Goal: Task Accomplishment & Management: Use online tool/utility

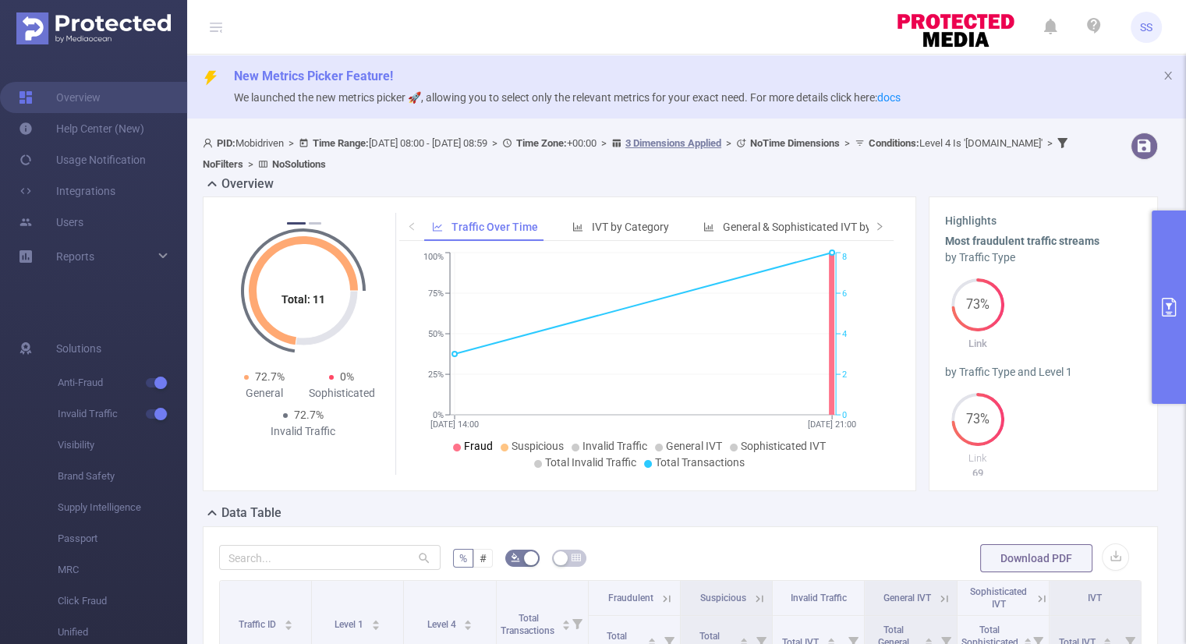
scroll to position [212, 0]
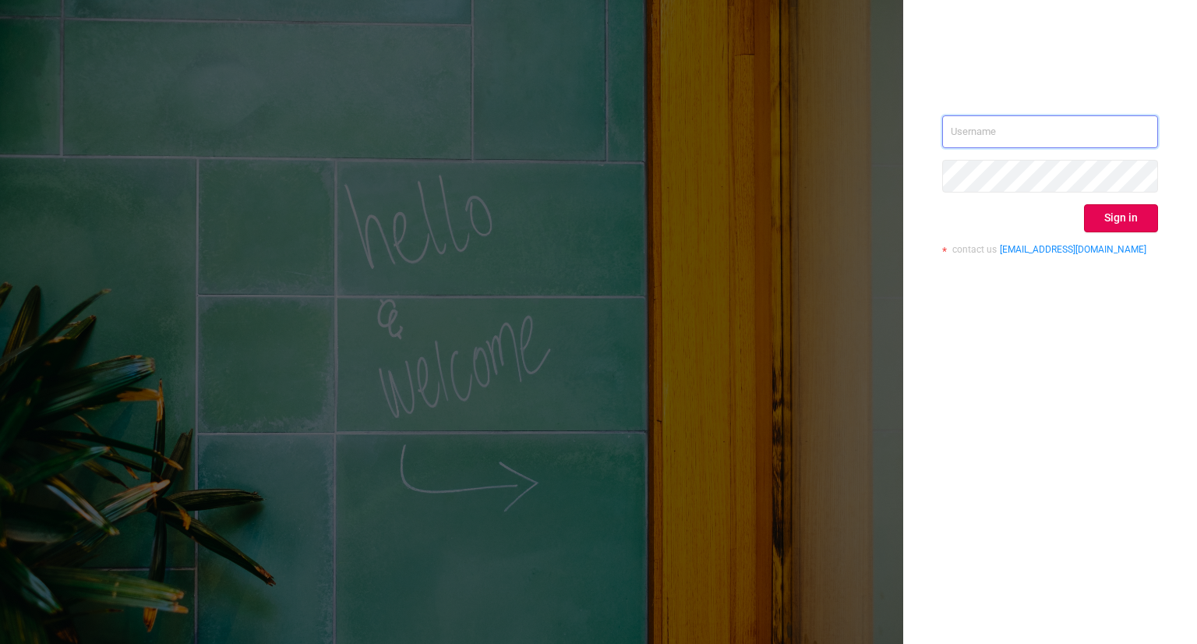
type input "s.starkov@mobidriven.com"
click at [1132, 231] on div "s.starkov@mobidriven.com Sign in contact us info@protected.media" at bounding box center [1050, 190] width 216 height 151
click at [1134, 228] on button "Sign in" at bounding box center [1121, 218] width 74 height 28
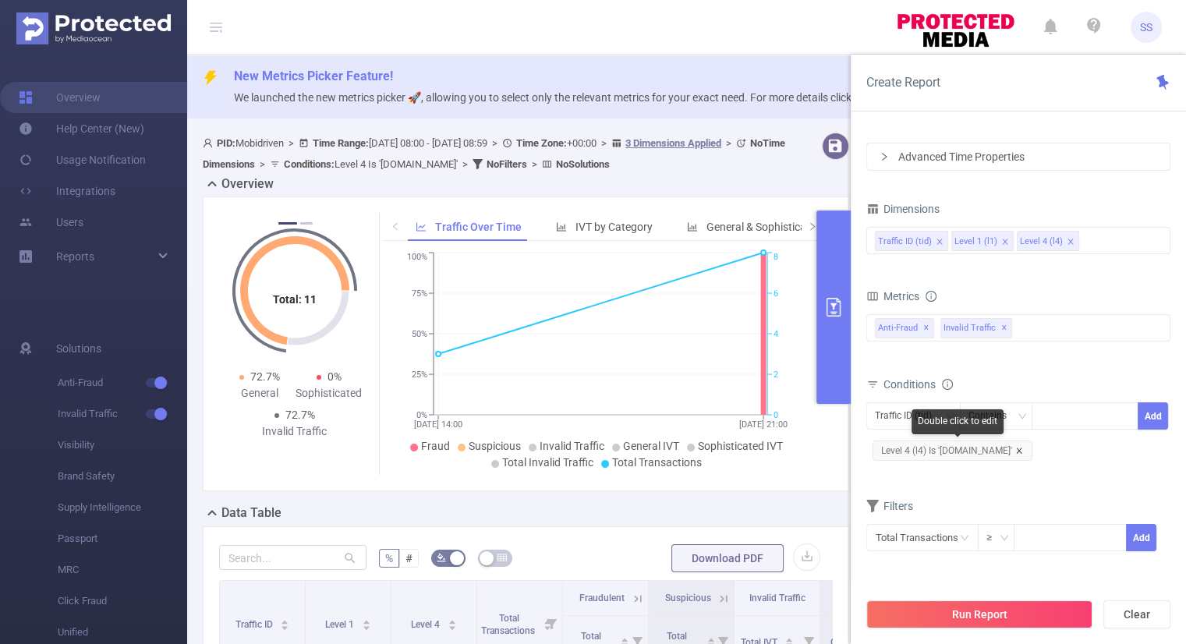
click at [1023, 449] on icon "icon: close" at bounding box center [1019, 451] width 8 height 8
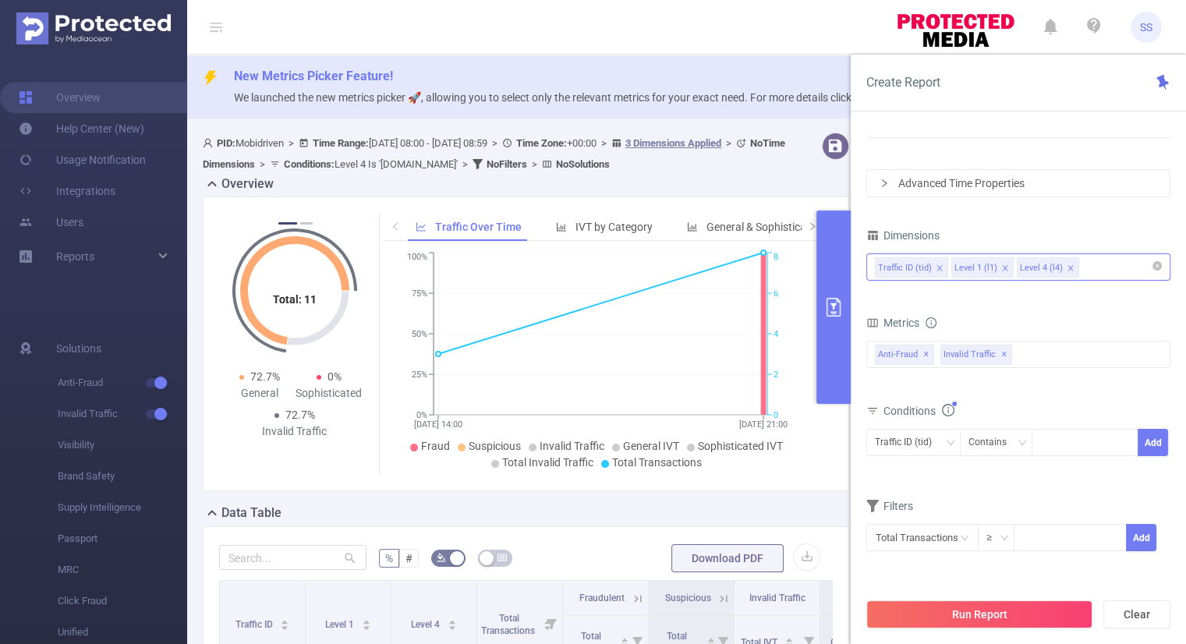
click at [1001, 267] on icon "icon: close" at bounding box center [1005, 268] width 8 height 8
click at [1027, 263] on div "Traffic ID (tid) Level 4 (l4)" at bounding box center [1018, 267] width 287 height 26
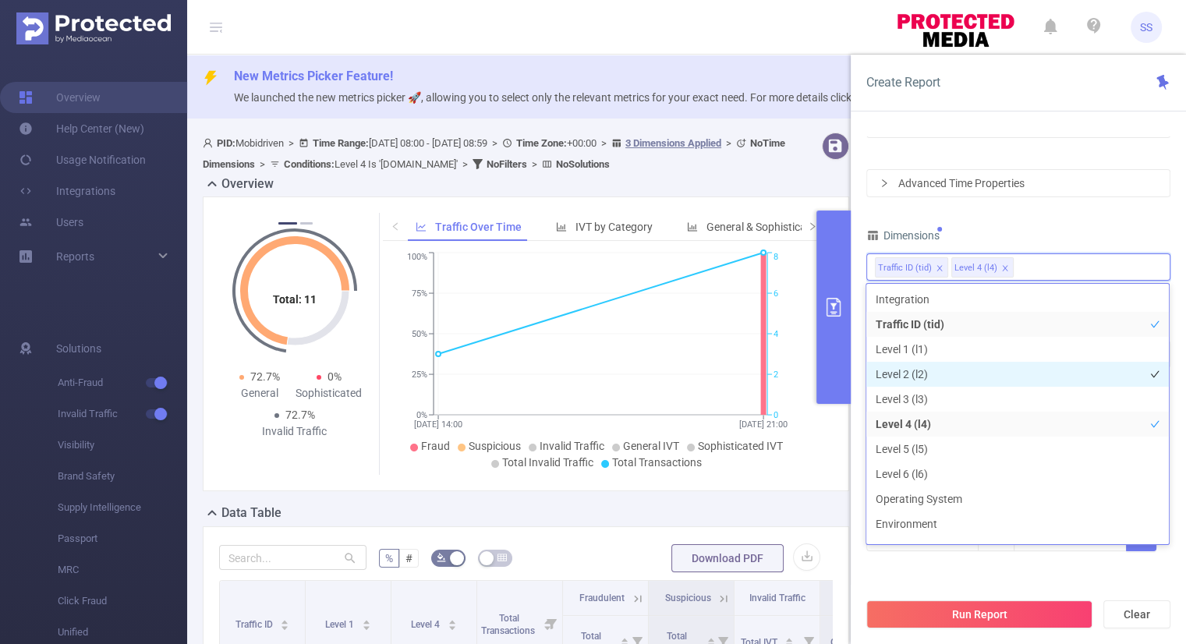
click at [932, 372] on li "Level 2 (l2)" at bounding box center [1017, 374] width 302 height 25
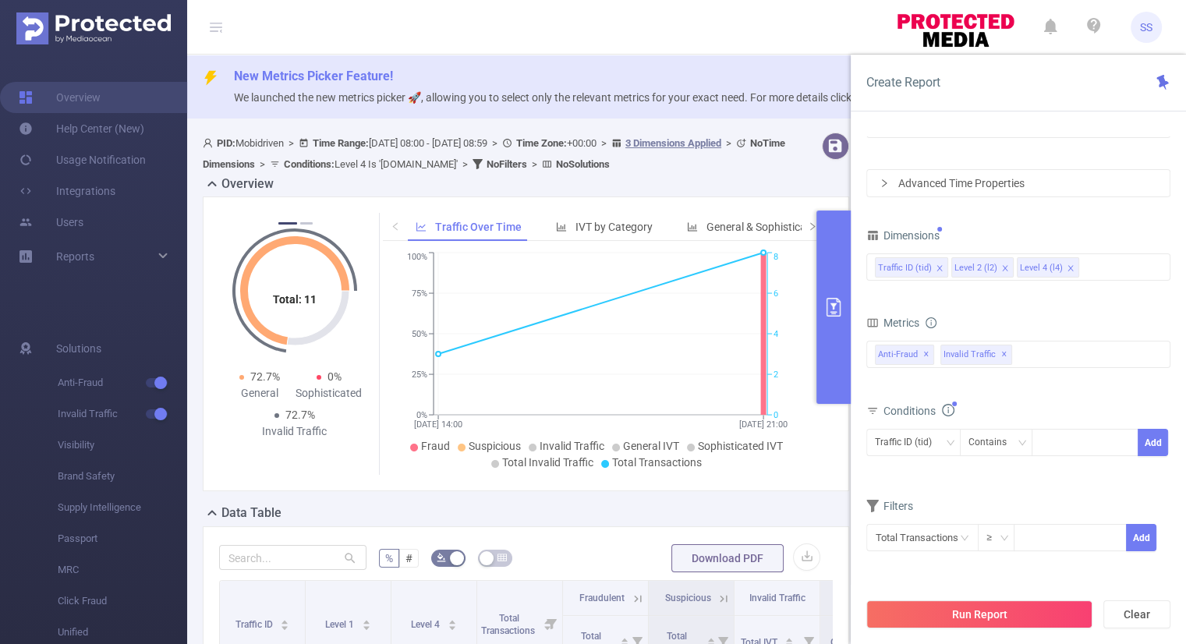
click at [1071, 230] on div "Dimensions" at bounding box center [1018, 237] width 304 height 26
click at [898, 442] on div "Traffic ID (tid)" at bounding box center [909, 442] width 68 height 26
click at [892, 496] on li "Level 2 (l2)" at bounding box center [912, 498] width 94 height 25
click at [1003, 443] on div "Contains" at bounding box center [992, 442] width 49 height 26
click at [967, 500] on li "Is" at bounding box center [1011, 498] width 104 height 25
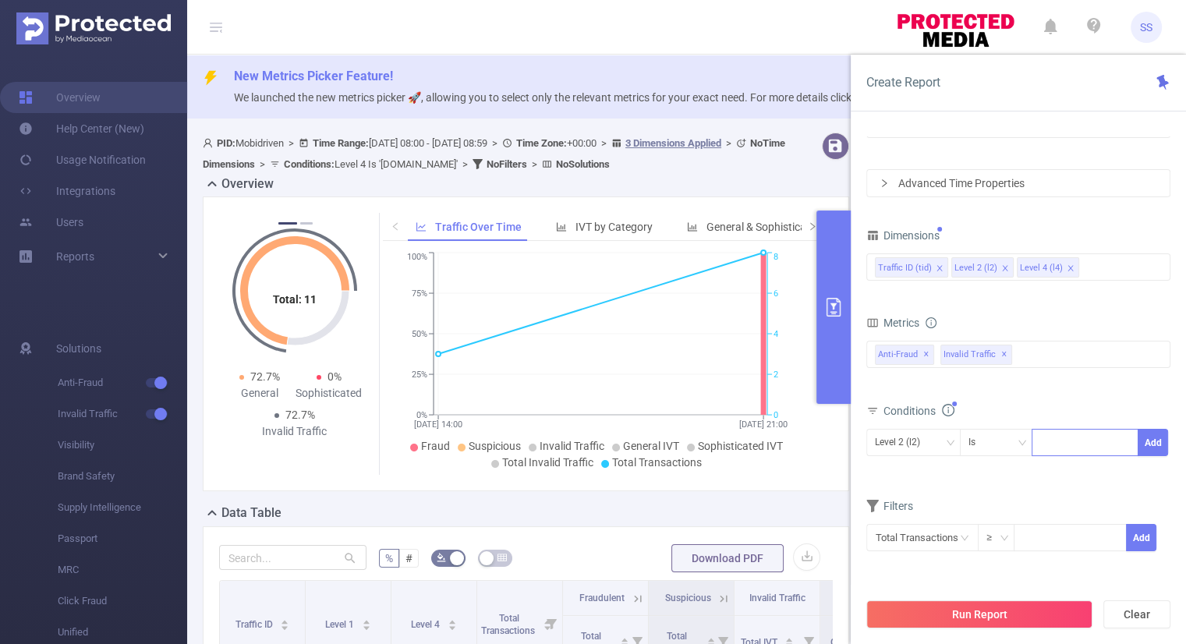
click at [1059, 442] on div at bounding box center [1085, 442] width 90 height 26
paste input "1f0721b1-b8cf-6f4c-b5e4-0fd5d8c3b909"
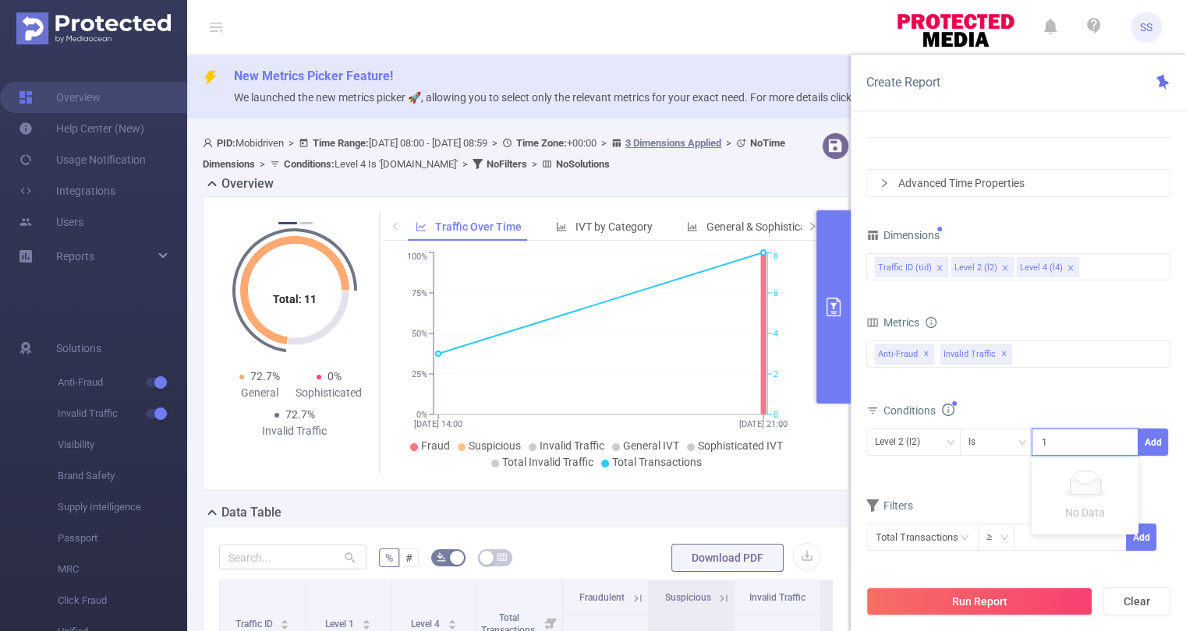
scroll to position [0, 81]
type input "1f0721b1-b8cf-6f4c-b5e4-0fd5d8c3b909"
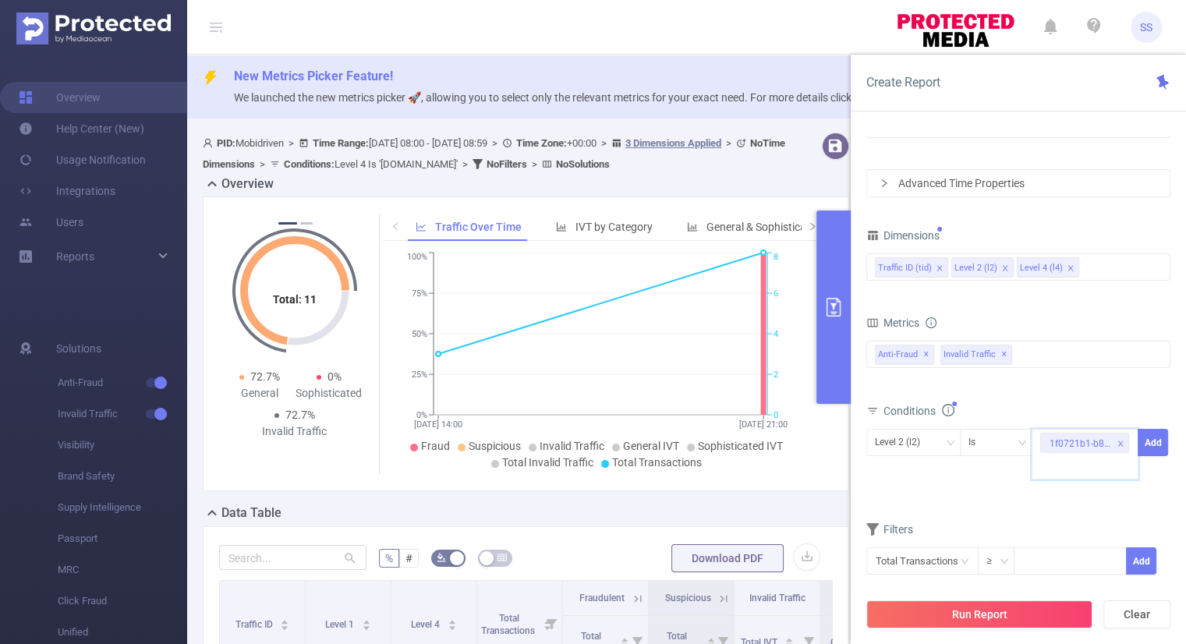
paste input "1f03fe44-5c3f-64d2-8983-43b9c599b567"
type input "1f03fe44-5c3f-64d2-8983-43b9c599b567"
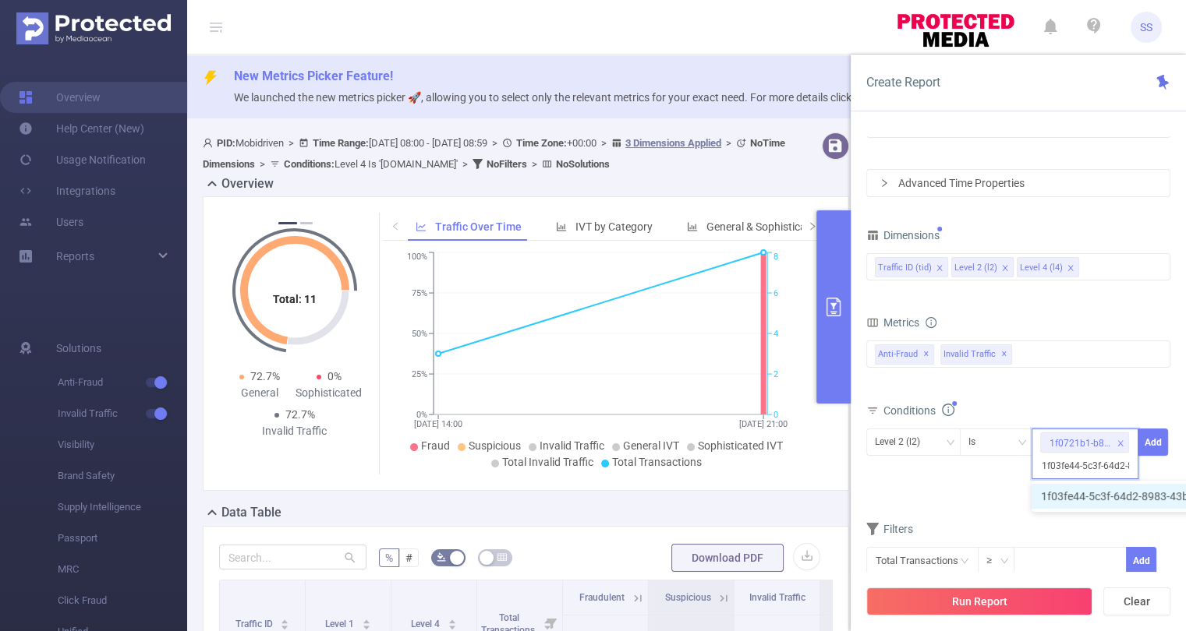
scroll to position [0, 83]
click at [1055, 503] on li "1f03fe44-5c3f-64d2-8983-43b9c599b567" at bounding box center [1149, 496] width 237 height 25
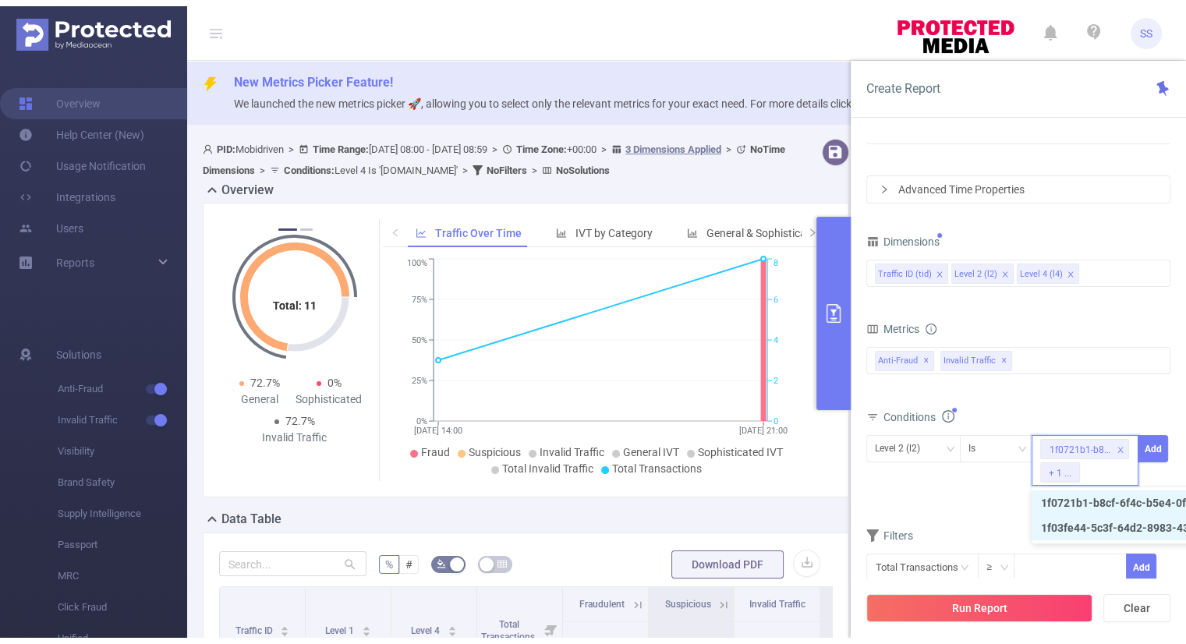
scroll to position [0, 0]
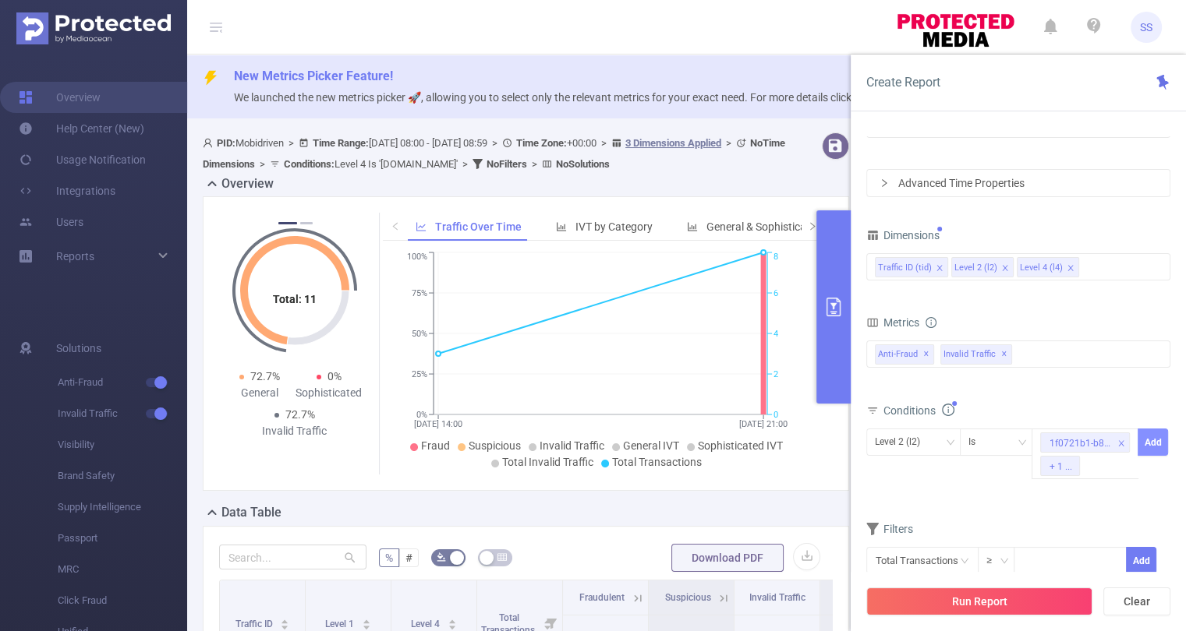
click at [1148, 436] on button "Add" at bounding box center [1152, 442] width 30 height 27
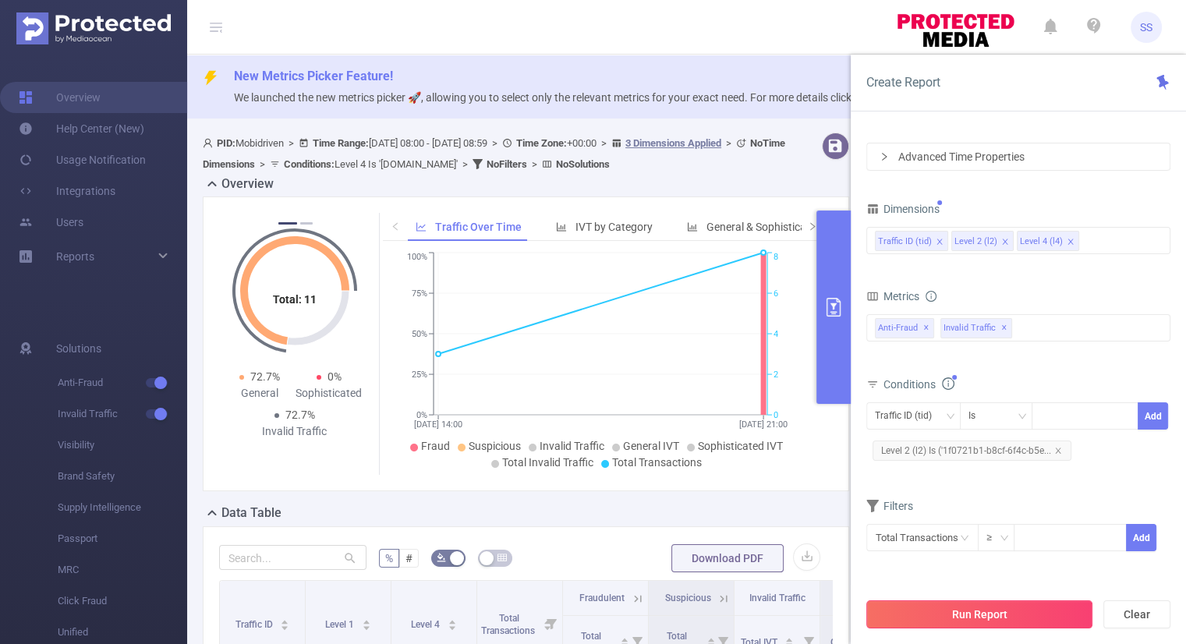
click at [940, 616] on button "Run Report" at bounding box center [979, 614] width 226 height 28
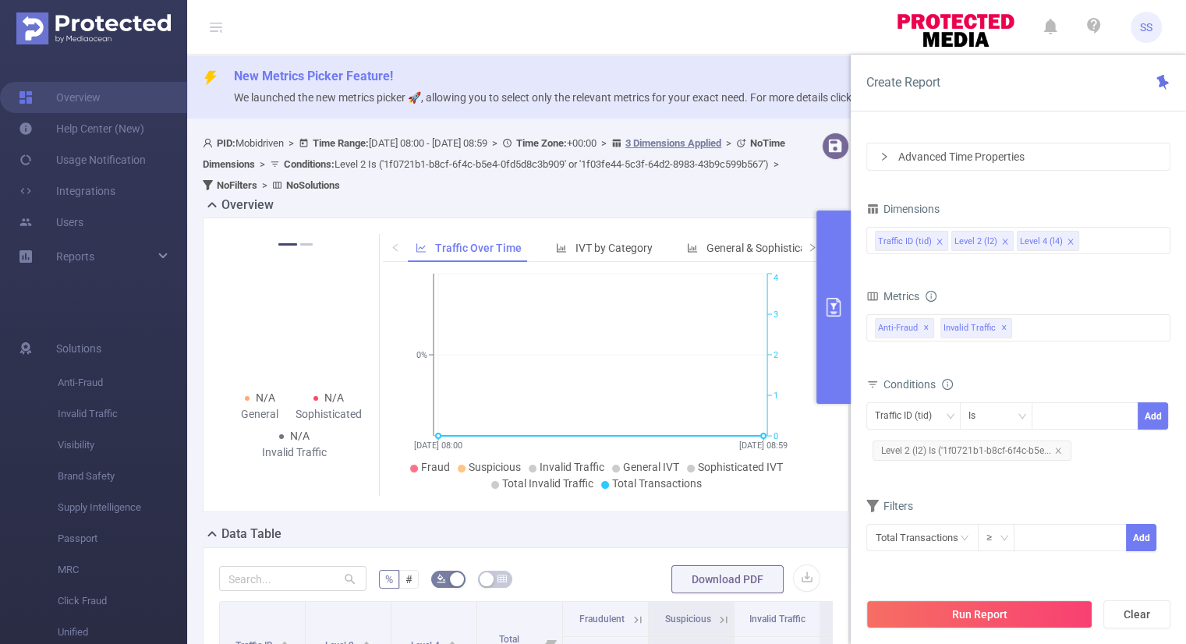
click at [819, 384] on button "primary" at bounding box center [833, 306] width 34 height 193
click at [829, 373] on button "primary" at bounding box center [833, 306] width 34 height 193
click at [824, 310] on icon "primary" at bounding box center [833, 307] width 19 height 19
click at [820, 308] on button "primary" at bounding box center [833, 306] width 34 height 193
click at [845, 310] on button "primary" at bounding box center [833, 306] width 34 height 193
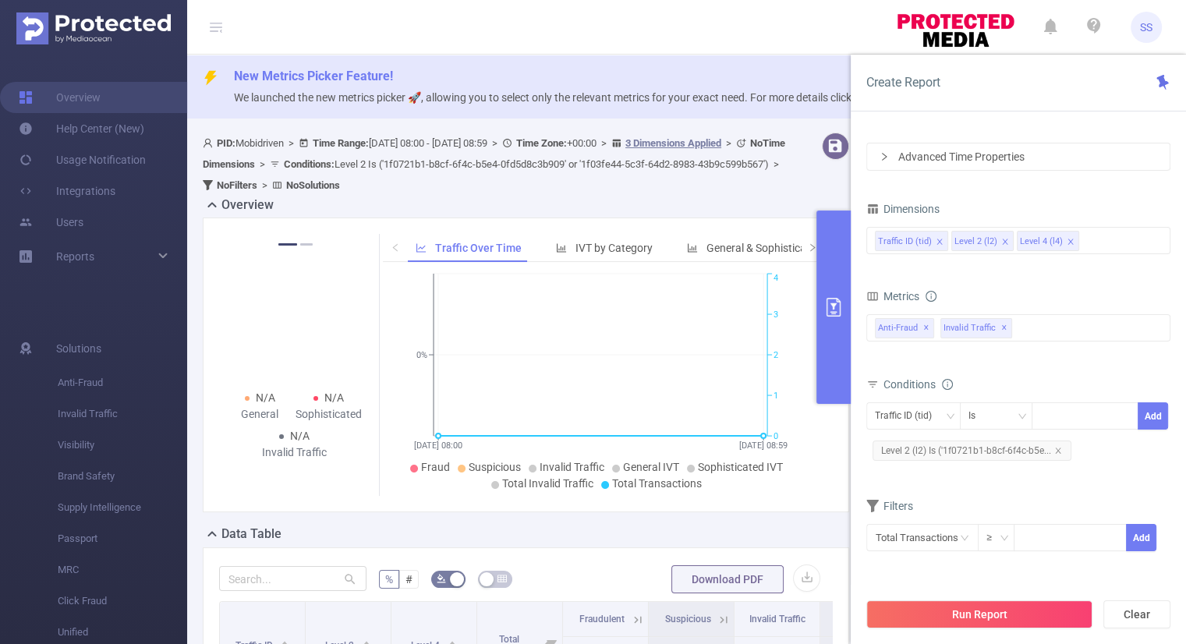
click at [803, 529] on div "Data Table" at bounding box center [532, 536] width 659 height 22
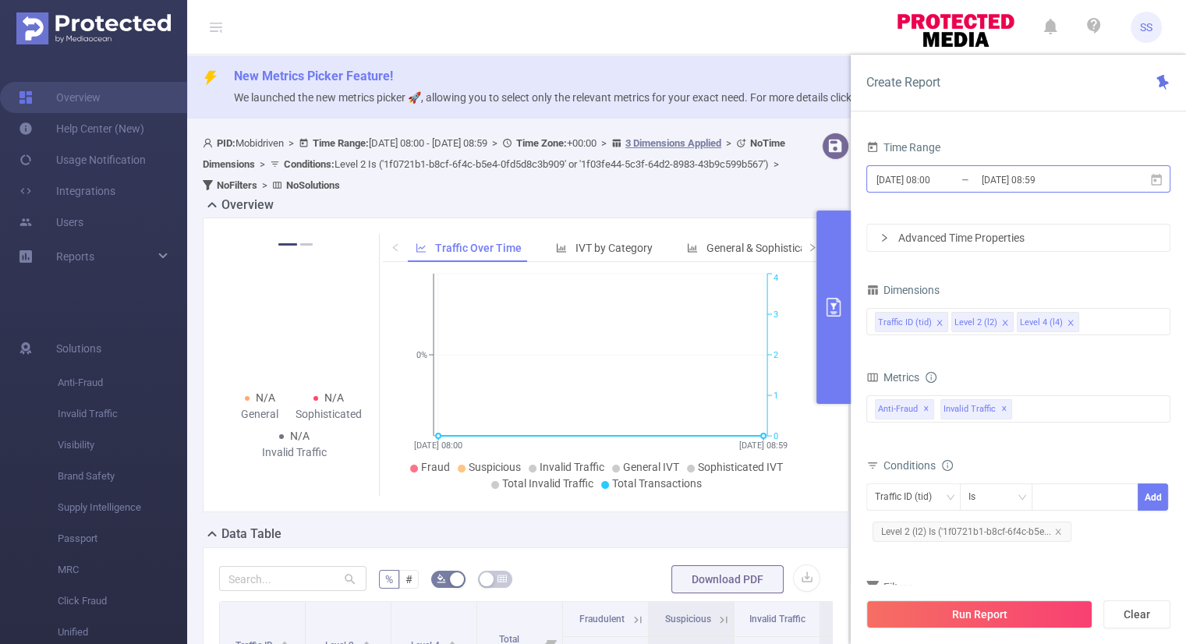
click at [1066, 178] on input "[DATE] 08:59" at bounding box center [1043, 179] width 126 height 21
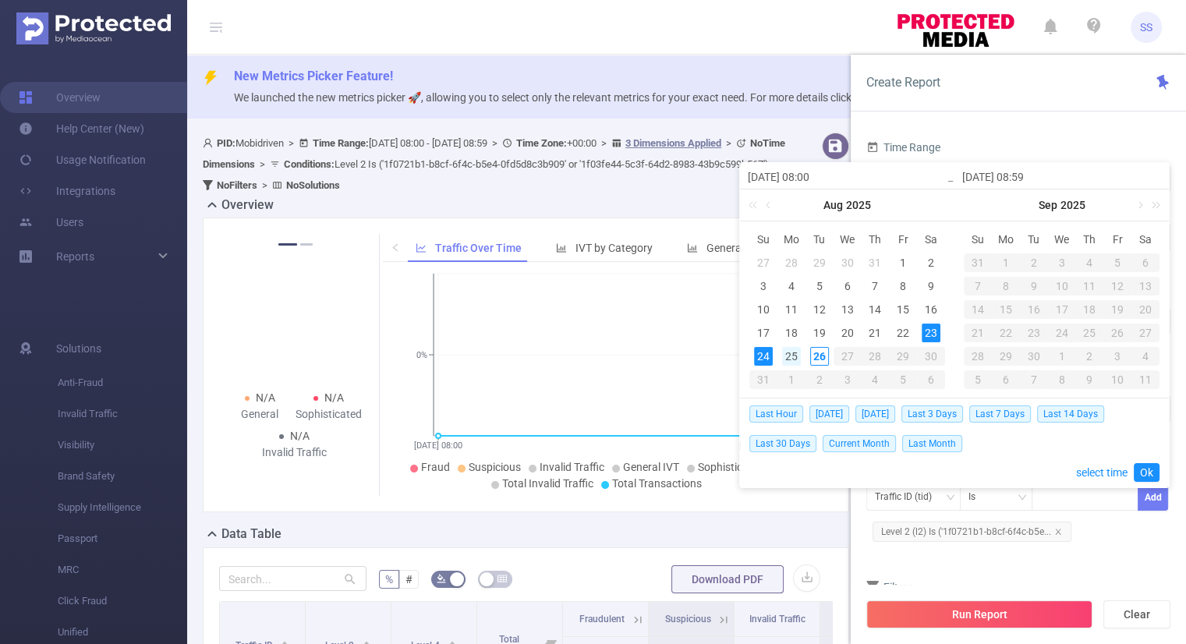
click at [784, 350] on div "25" at bounding box center [791, 356] width 19 height 19
click at [814, 353] on div "26" at bounding box center [819, 356] width 19 height 19
type input "2025-08-25 08:00"
type input "2025-08-26 08:59"
type input "2025-08-25 08:00"
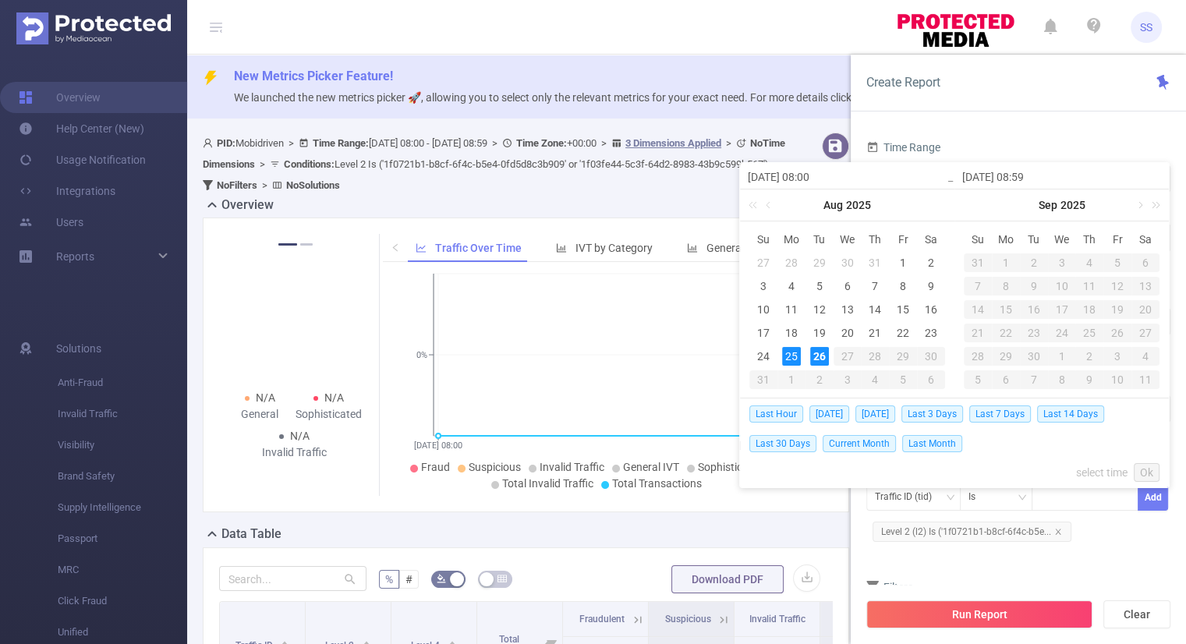
type input "2025-08-26 08:59"
click at [1148, 470] on link "Ok" at bounding box center [1146, 472] width 26 height 19
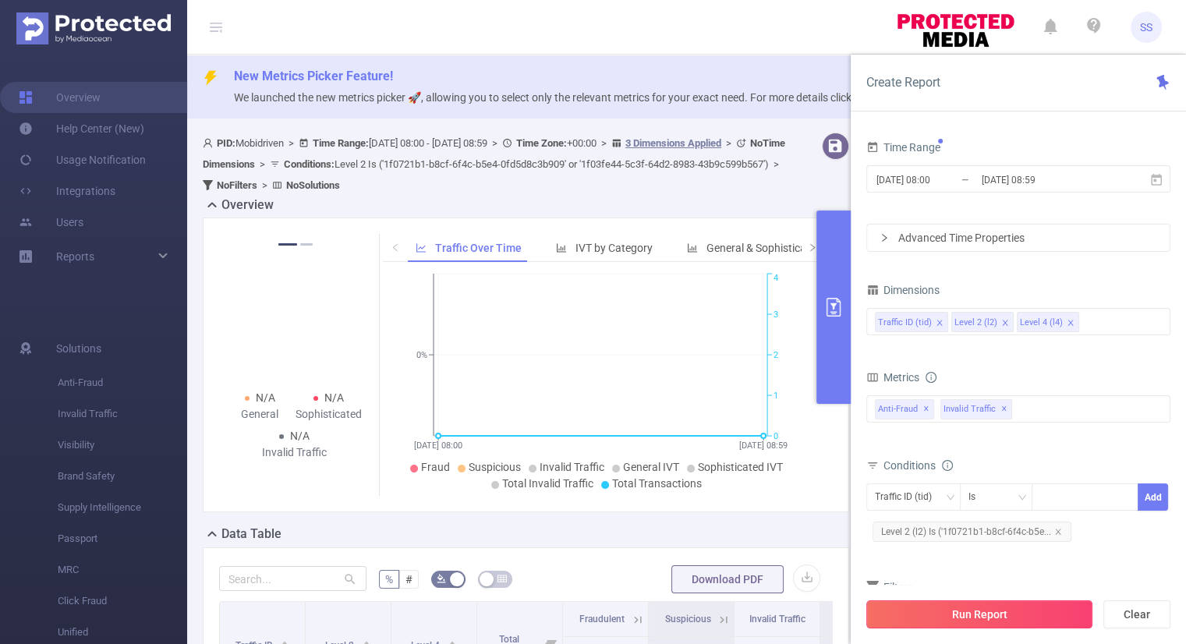
click at [988, 607] on button "Run Report" at bounding box center [979, 614] width 226 height 28
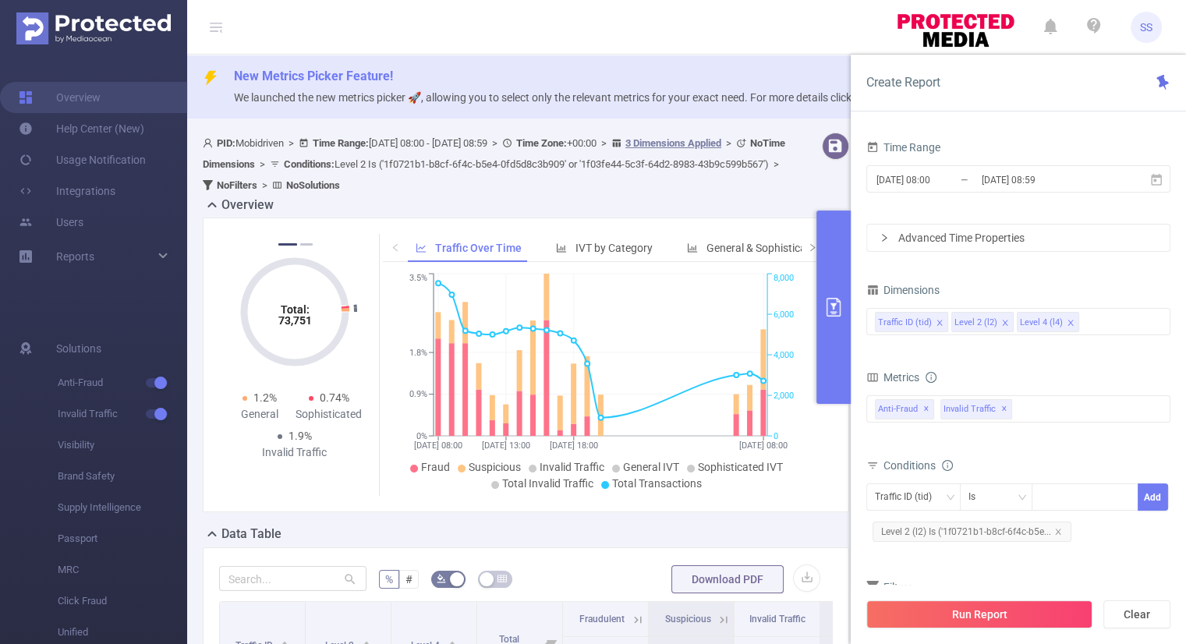
click at [825, 327] on button "primary" at bounding box center [833, 306] width 34 height 193
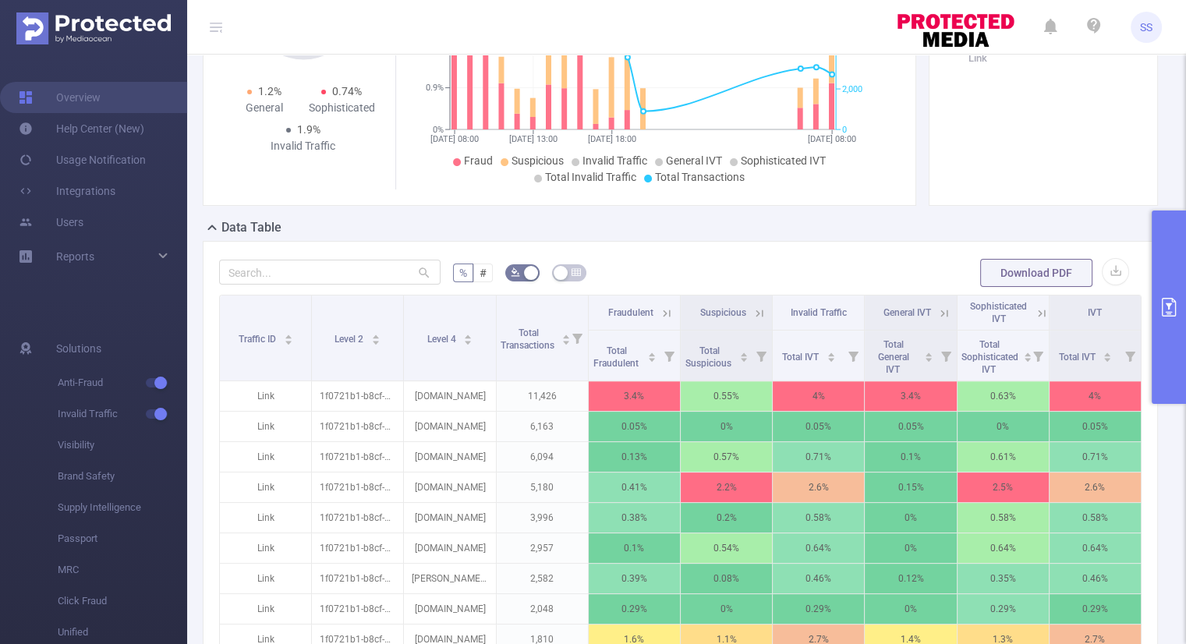
scroll to position [288, 0]
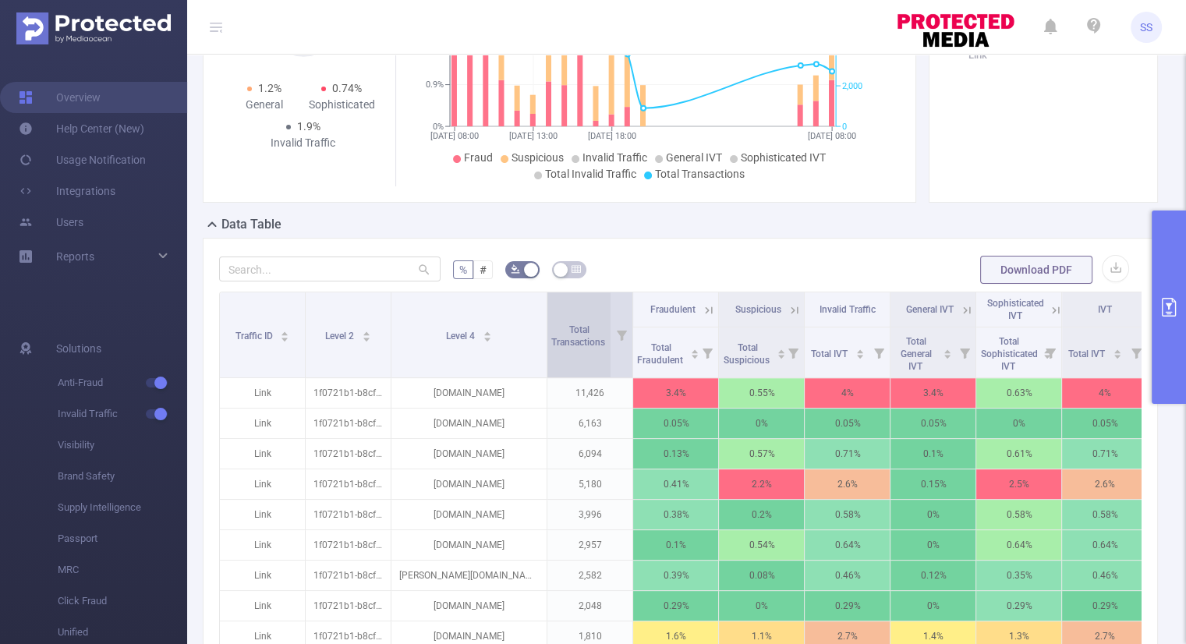
drag, startPoint x: 489, startPoint y: 321, endPoint x: 549, endPoint y: 334, distance: 61.3
click at [549, 327] on tr "Traffic ID Level 2 Level 4 Total Transactions Fraudulent Suspicious Invalid Tra…" at bounding box center [684, 309] width 928 height 35
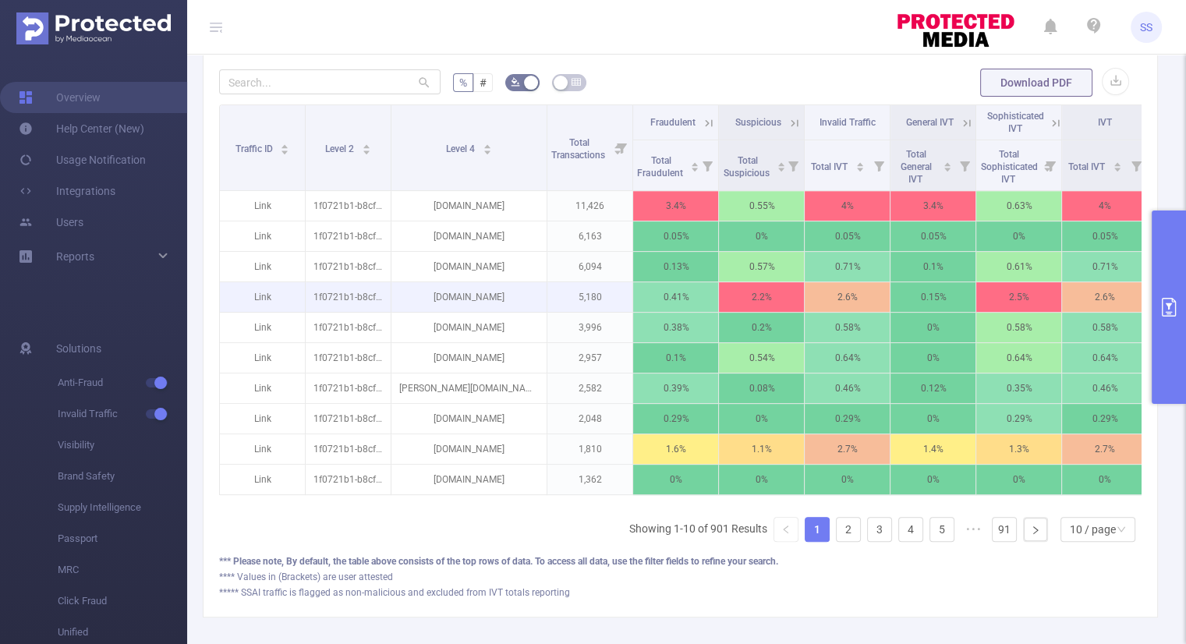
scroll to position [483, 0]
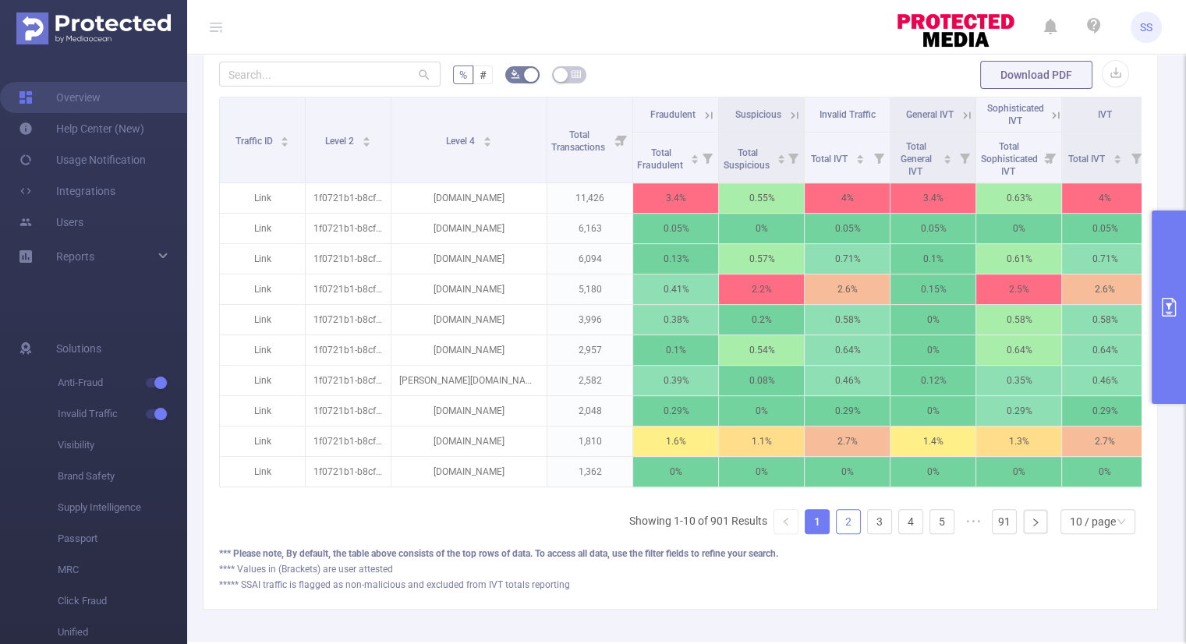
click at [836, 533] on link "2" at bounding box center [847, 521] width 23 height 23
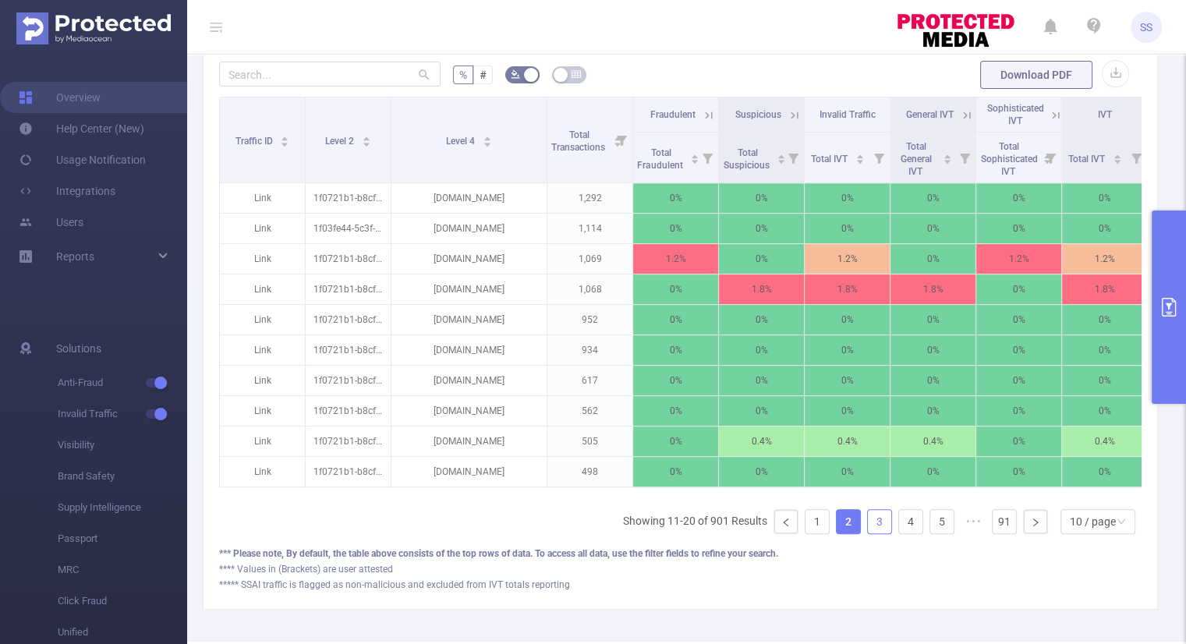
click at [868, 533] on link "3" at bounding box center [879, 521] width 23 height 23
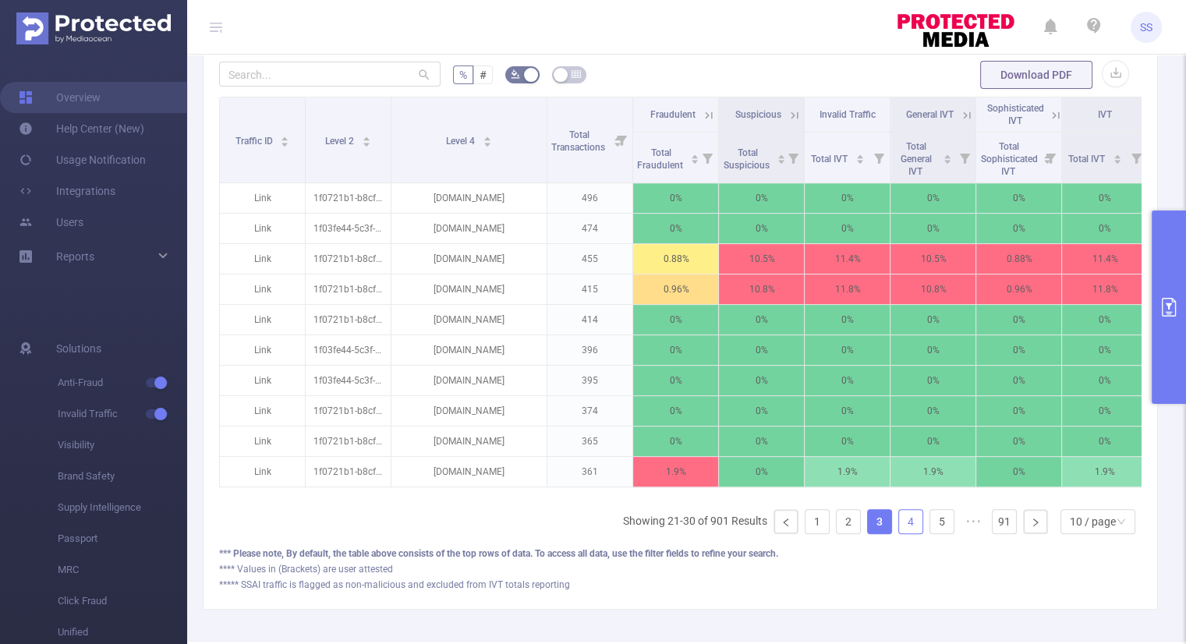
click at [899, 533] on link "4" at bounding box center [910, 521] width 23 height 23
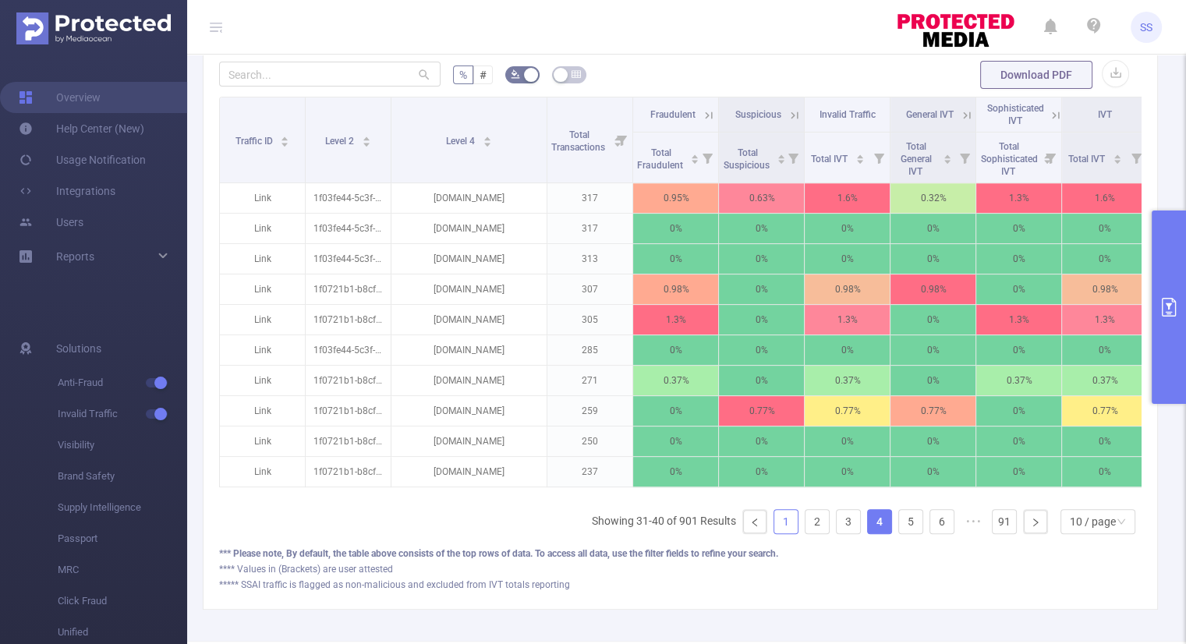
click at [774, 530] on link "1" at bounding box center [785, 521] width 23 height 23
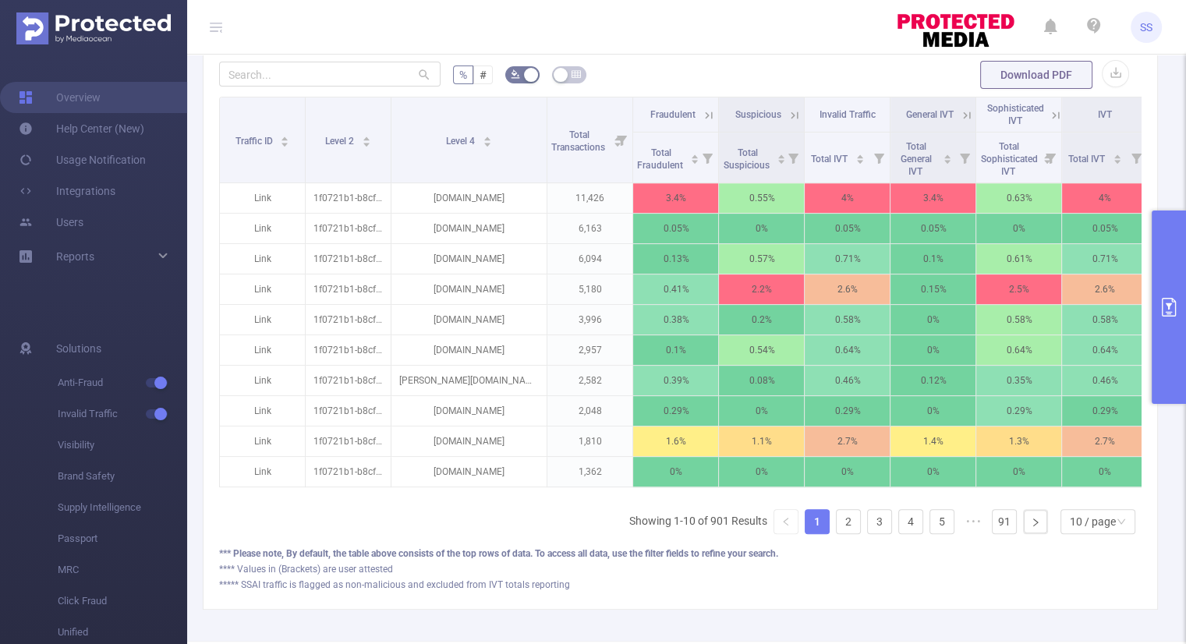
click at [706, 110] on icon at bounding box center [708, 115] width 14 height 14
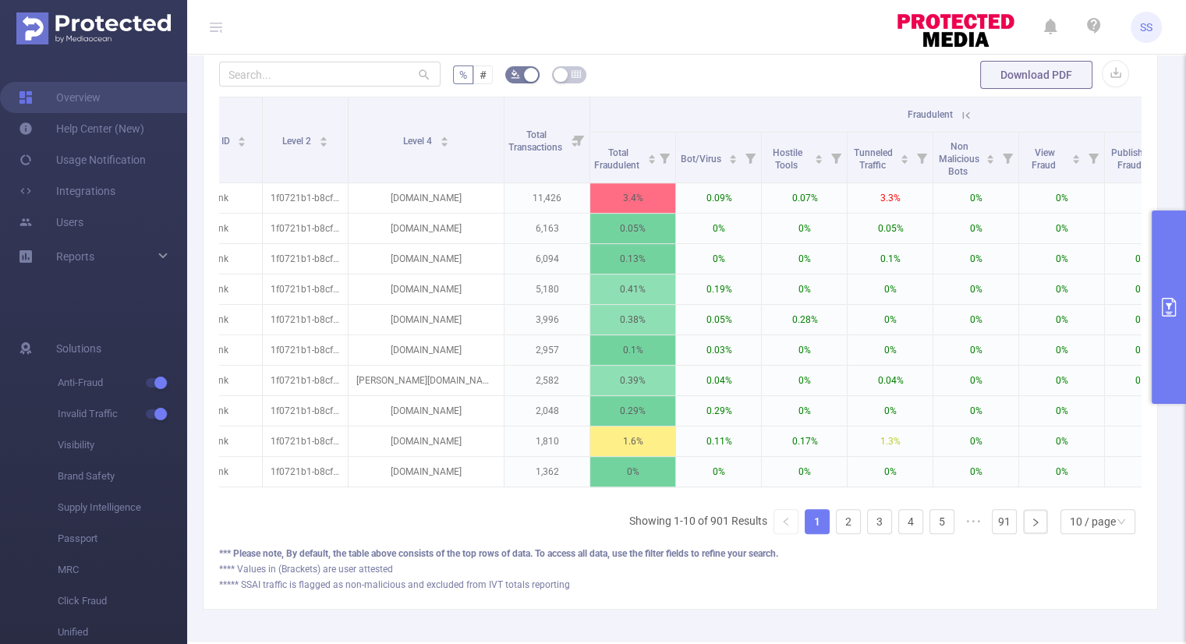
scroll to position [0, 0]
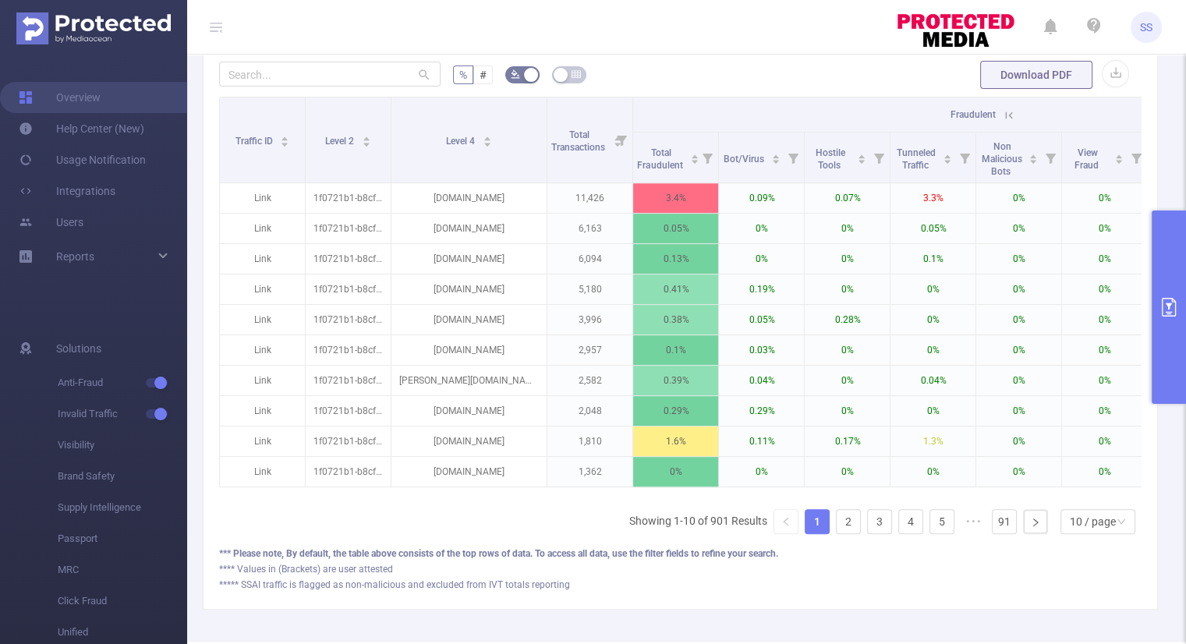
click at [1013, 115] on icon at bounding box center [1009, 115] width 14 height 14
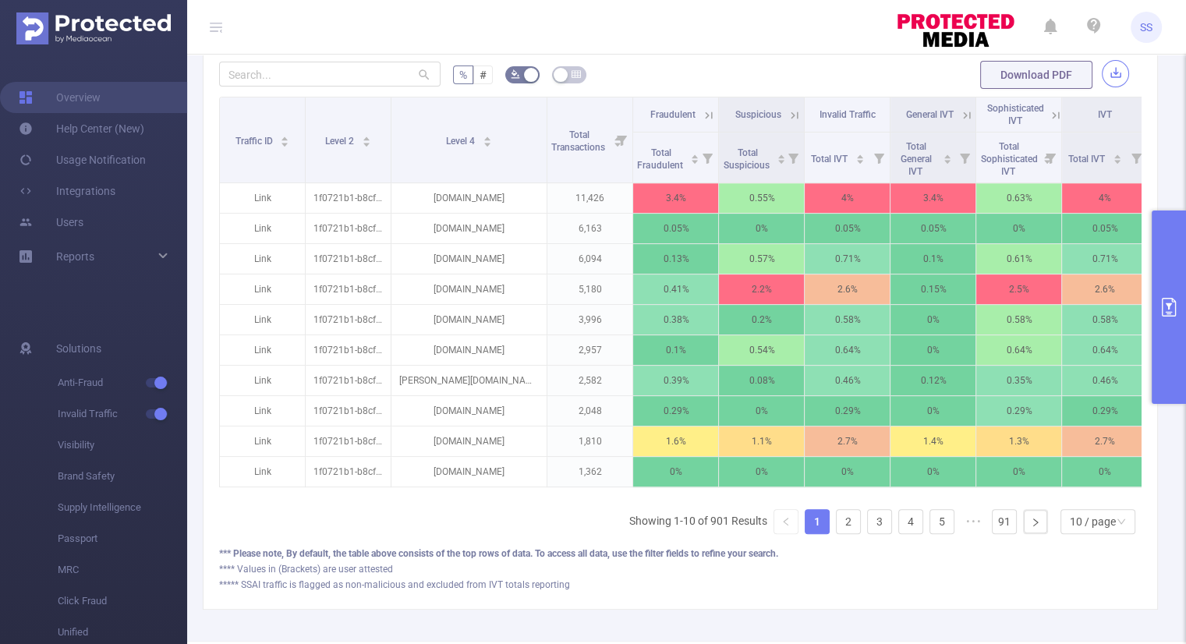
click at [1104, 71] on button "button" at bounding box center [1114, 73] width 27 height 27
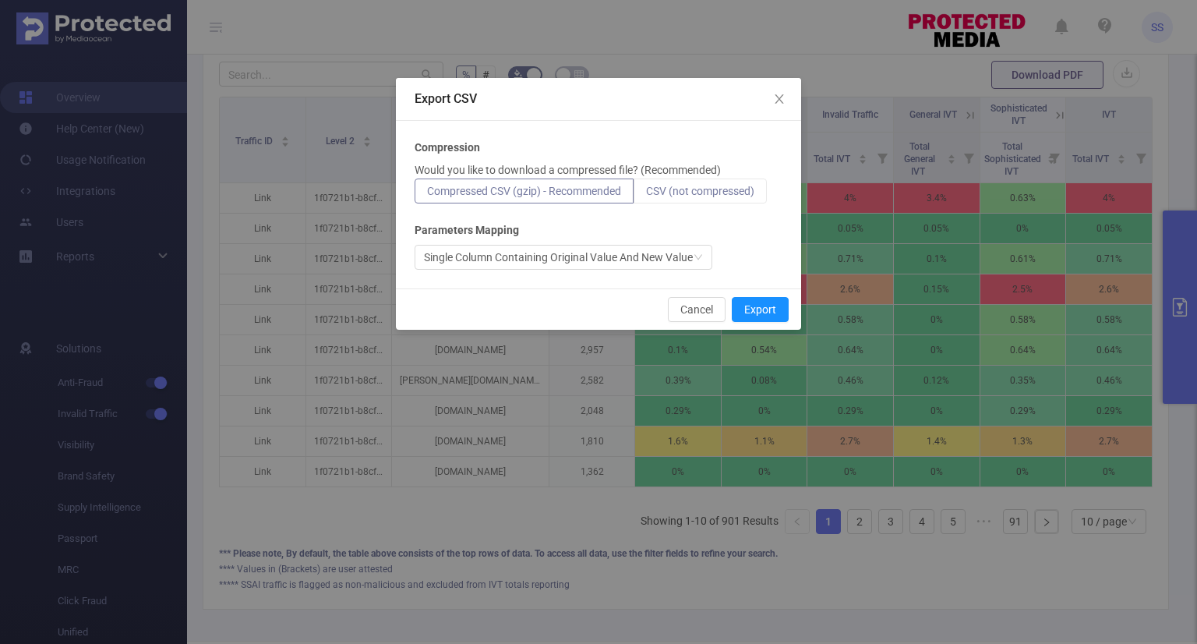
click at [712, 197] on label "CSV (not compressed)" at bounding box center [700, 190] width 133 height 25
click at [646, 195] on input "CSV (not compressed)" at bounding box center [646, 195] width 0 height 0
click at [758, 312] on button "Export" at bounding box center [760, 309] width 57 height 25
